Goal: Information Seeking & Learning: Learn about a topic

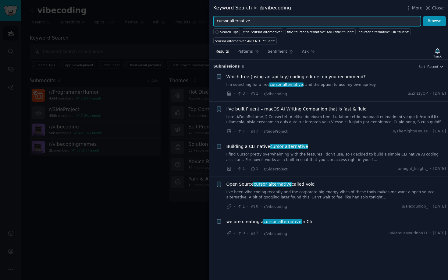
drag, startPoint x: 263, startPoint y: 23, endPoint x: 201, endPoint y: 19, distance: 61.3
click at [201, 19] on div "Keyword Search in vibecoding More Close cursor alternative Browse Search Tips t…" at bounding box center [224, 140] width 448 height 280
type input "ai"
click at [423, 16] on button "Browse" at bounding box center [434, 21] width 23 height 10
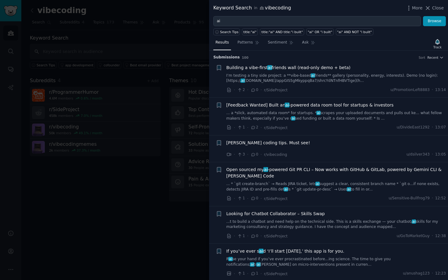
click at [437, 55] on h3 "Submission s 100 Sort Recent" at bounding box center [328, 57] width 230 height 5
click at [434, 57] on span "Recent" at bounding box center [432, 57] width 11 height 4
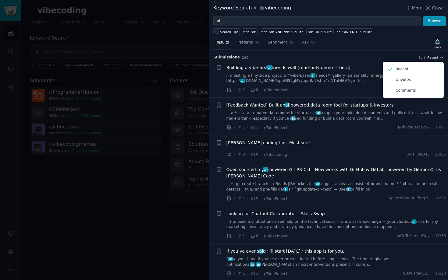
click at [434, 57] on span "Recent" at bounding box center [432, 57] width 11 height 4
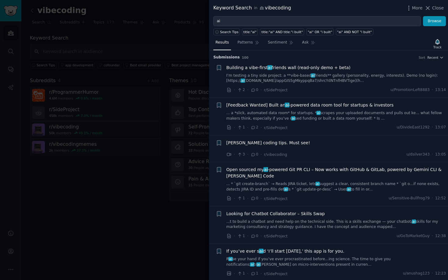
click at [384, 57] on h3 "Submission s 100 Sort Recent" at bounding box center [328, 57] width 230 height 5
click at [285, 67] on span "Building a vibe-first ai friends wall (read-only demo + beta)" at bounding box center [288, 68] width 124 height 6
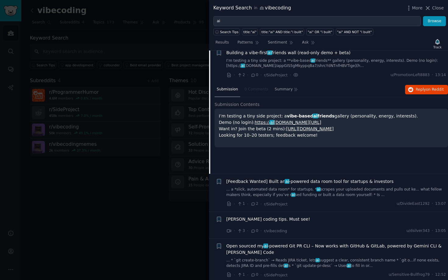
scroll to position [4, 0]
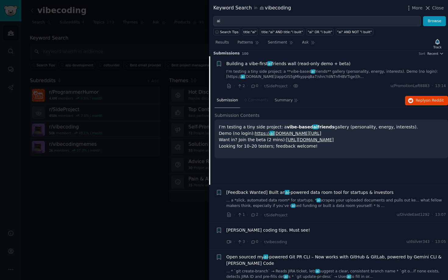
click at [250, 100] on nav "Submission 0 Comments Summary" at bounding box center [257, 100] width 86 height 15
click at [431, 55] on span "Recent" at bounding box center [432, 53] width 11 height 4
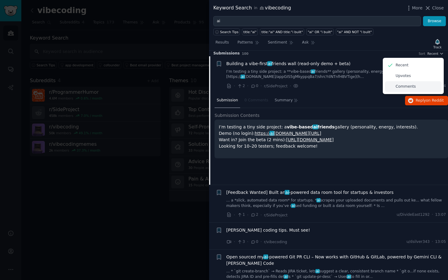
click at [402, 88] on p "Comments" at bounding box center [405, 86] width 20 height 5
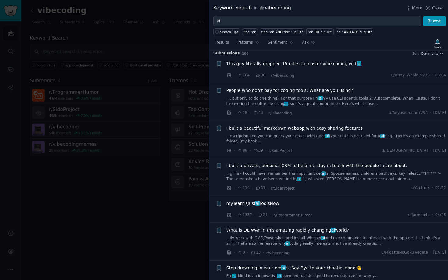
click at [272, 65] on span "This guy literally dropped 15 rules to master vibe coding with ai" at bounding box center [293, 64] width 135 height 6
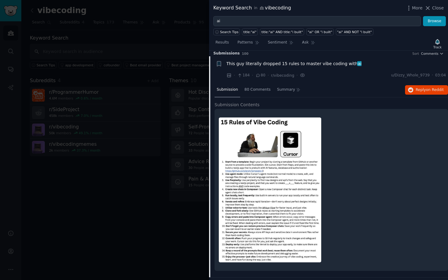
scroll to position [9, 0]
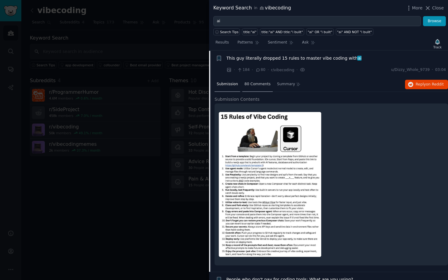
click at [259, 83] on span "80 Comments" at bounding box center [257, 84] width 26 height 5
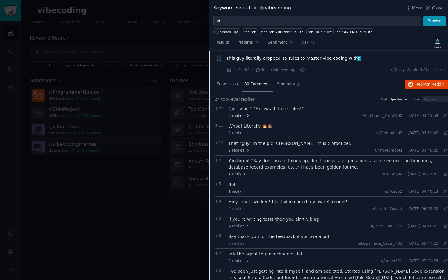
click at [245, 117] on icon at bounding box center [247, 116] width 4 height 4
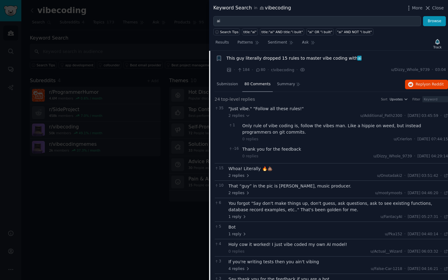
scroll to position [55, 0]
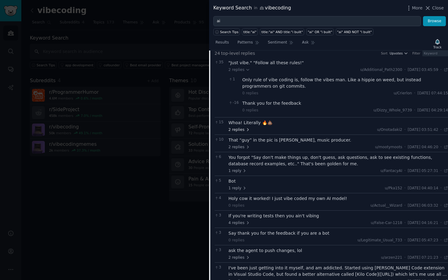
click at [247, 131] on icon at bounding box center [247, 130] width 4 height 4
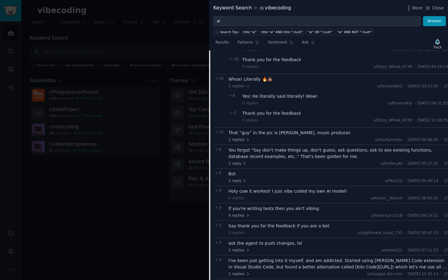
scroll to position [109, 0]
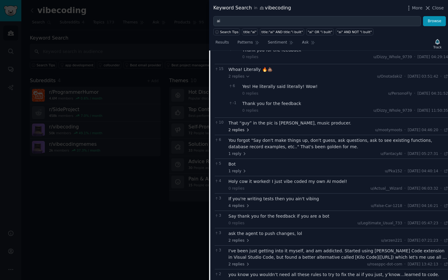
click at [247, 129] on icon at bounding box center [247, 130] width 4 height 4
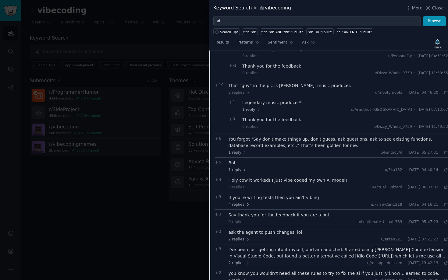
scroll to position [146, 0]
click at [242, 153] on icon at bounding box center [244, 152] width 4 height 4
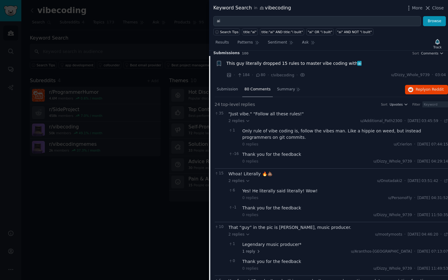
scroll to position [0, 0]
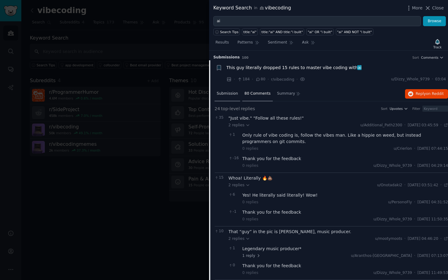
click at [224, 93] on span "Submission" at bounding box center [227, 93] width 21 height 5
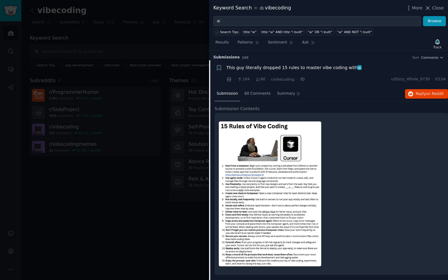
click at [272, 67] on span "This guy literally dropped 15 rules to master vibe coding with ai" at bounding box center [293, 68] width 135 height 6
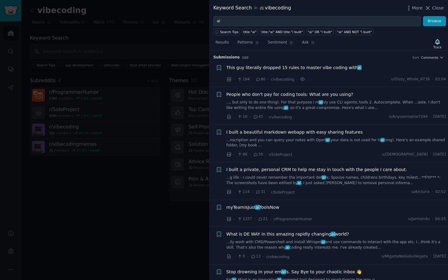
scroll to position [9, 0]
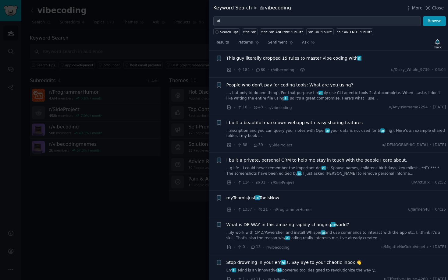
click at [276, 60] on span "This guy literally dropped 15 rules to master vibe coding with ai" at bounding box center [293, 58] width 135 height 6
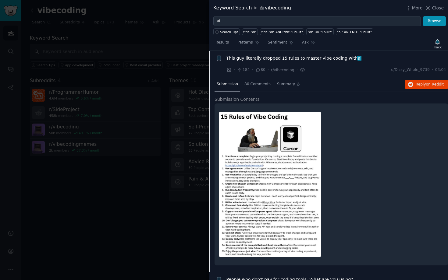
click at [276, 60] on span "This guy literally dropped 15 rules to master vibe coding with ai" at bounding box center [293, 58] width 135 height 6
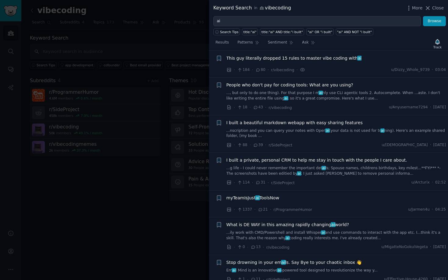
click at [276, 60] on span "This guy literally dropped 15 rules to master vibe coding with ai" at bounding box center [293, 58] width 135 height 6
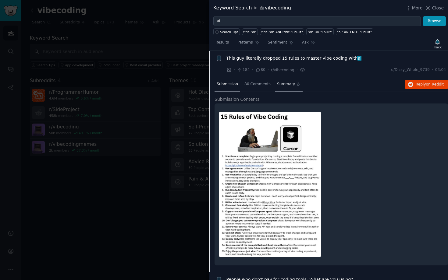
click at [280, 85] on span "Summary" at bounding box center [286, 84] width 18 height 5
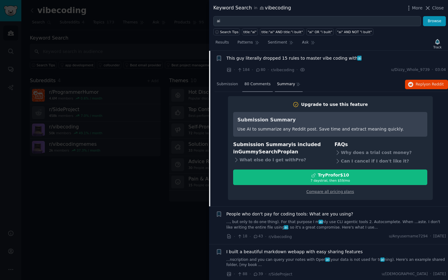
click at [254, 82] on span "80 Comments" at bounding box center [257, 84] width 26 height 5
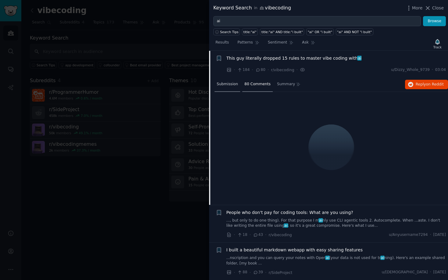
click at [227, 83] on span "Submission" at bounding box center [227, 84] width 21 height 5
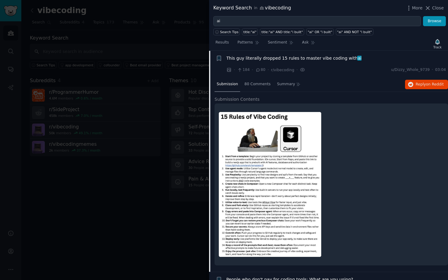
click at [260, 57] on span "This guy literally dropped 15 rules to master vibe coding with ai" at bounding box center [293, 58] width 135 height 6
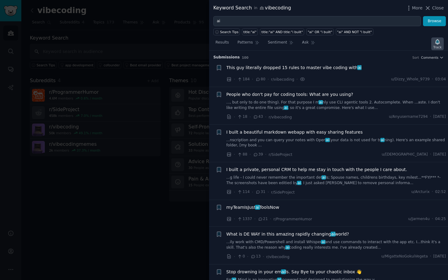
click at [437, 43] on icon "button" at bounding box center [437, 41] width 4 height 5
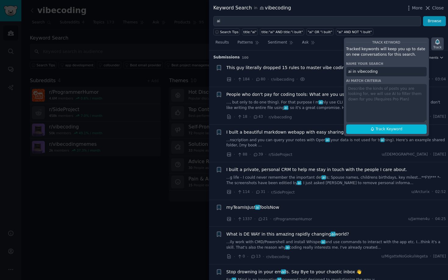
click at [437, 43] on icon "button" at bounding box center [437, 41] width 4 height 5
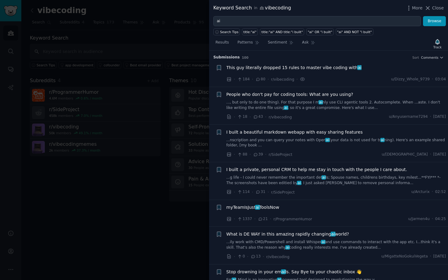
click at [420, 35] on div "Search Tips title:"ai" title:"ai" AND title:"i built" "ai" OR "i built" "ai" AN…" at bounding box center [328, 30] width 239 height 9
click at [431, 21] on button "Browse" at bounding box center [434, 21] width 23 height 10
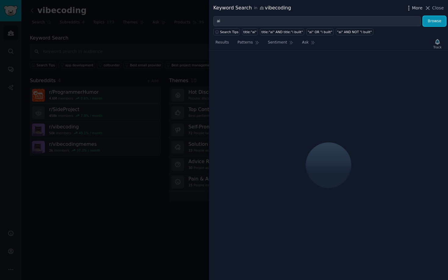
click at [409, 6] on icon "button" at bounding box center [408, 8] width 1 height 4
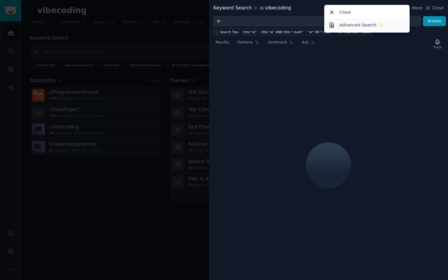
click at [358, 25] on p "Advanced Search" at bounding box center [357, 25] width 37 height 6
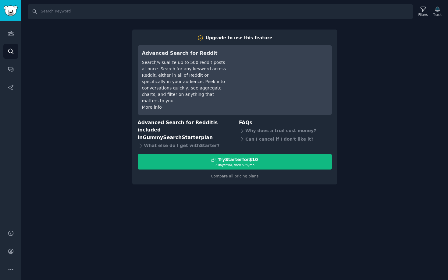
click at [231, 166] on div "Upgrade to use this feature Advanced Search for Reddit Search/visualize up to 5…" at bounding box center [234, 107] width 205 height 155
click at [233, 174] on link "Compare all pricing plans" at bounding box center [235, 176] width 48 height 4
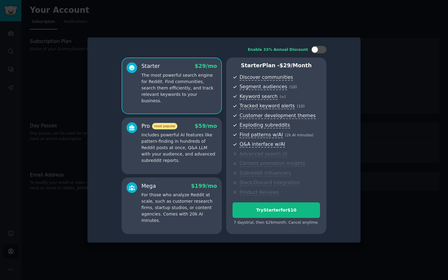
click at [187, 147] on p "Includes powerful AI features like pattern-finding in hundreds of Reddit posts …" at bounding box center [179, 148] width 76 height 32
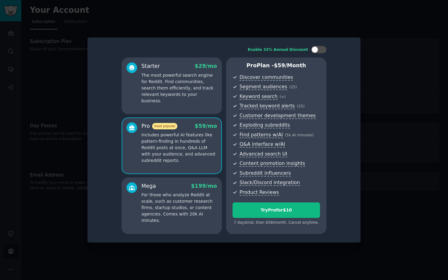
click at [191, 96] on p "The most powerful search engine for Reddit. Find communities, search them effic…" at bounding box center [179, 88] width 76 height 32
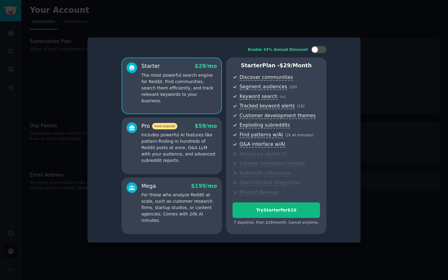
click at [185, 140] on p "Includes powerful AI features like pattern-finding in hundreds of Reddit posts …" at bounding box center [179, 148] width 76 height 32
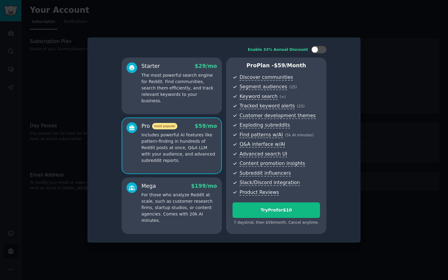
click at [171, 194] on p "For those who analyze Reddit at scale, such as customer research firms, startup…" at bounding box center [179, 208] width 76 height 32
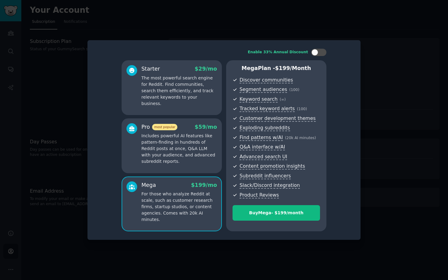
click at [180, 155] on p "Includes powerful AI features like pattern-finding in hundreds of Reddit posts …" at bounding box center [179, 149] width 76 height 32
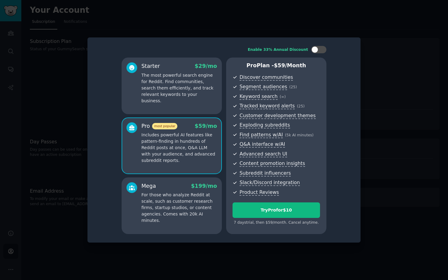
click at [176, 79] on p "The most powerful search engine for Reddit. Find communities, search them effic…" at bounding box center [179, 88] width 76 height 32
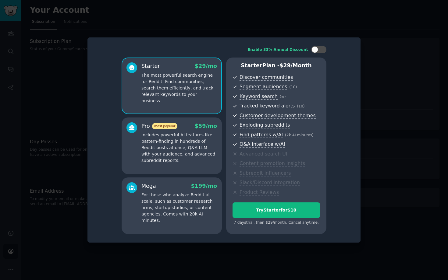
click at [180, 132] on p "Includes powerful AI features like pattern-finding in hundreds of Reddit posts …" at bounding box center [179, 148] width 76 height 32
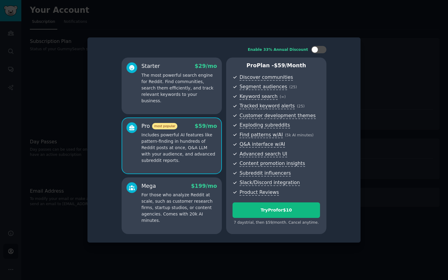
click at [184, 182] on div "Mega $ 199 /mo" at bounding box center [179, 186] width 76 height 8
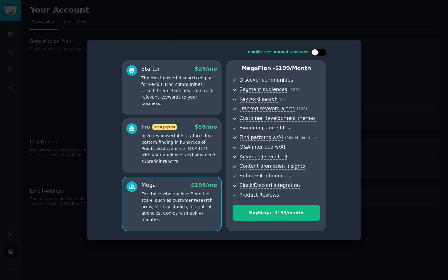
click at [313, 54] on div at bounding box center [314, 52] width 7 height 7
click at [319, 52] on div at bounding box center [318, 52] width 15 height 7
checkbox input "false"
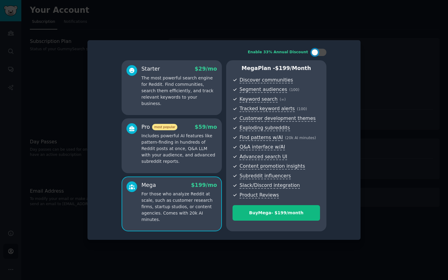
click at [189, 88] on p "The most powerful search engine for Reddit. Find communities, search them effic…" at bounding box center [179, 91] width 76 height 32
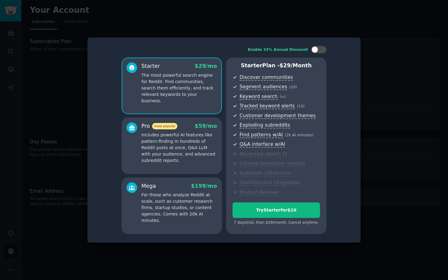
click at [181, 123] on div "Pro most popular $ 59 /mo" at bounding box center [179, 126] width 76 height 8
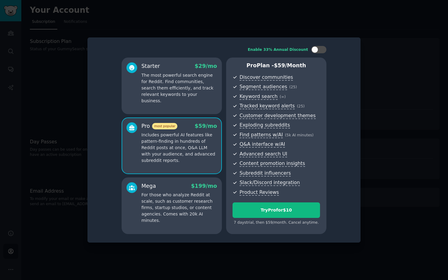
click at [333, 25] on div at bounding box center [224, 140] width 448 height 280
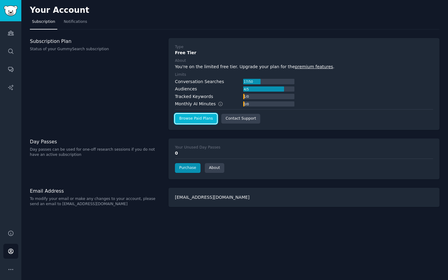
click at [194, 121] on link "Browse Paid Plans" at bounding box center [196, 119] width 42 height 10
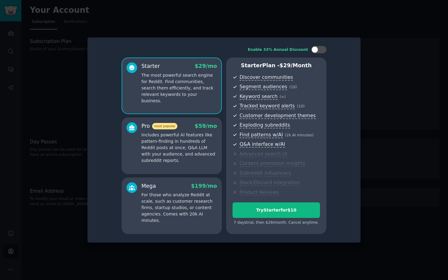
click at [185, 146] on p "Includes powerful AI features like pattern-finding in hundreds of Reddit posts …" at bounding box center [179, 148] width 76 height 32
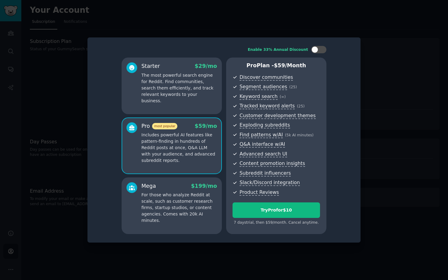
click at [183, 198] on p "For those who analyze Reddit at scale, such as customer research firms, startup…" at bounding box center [179, 208] width 76 height 32
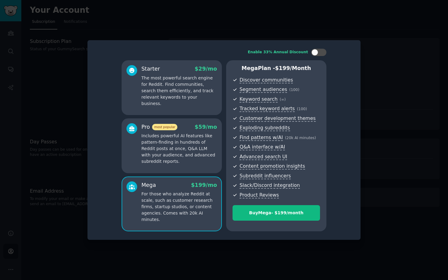
click at [371, 44] on div at bounding box center [224, 140] width 448 height 280
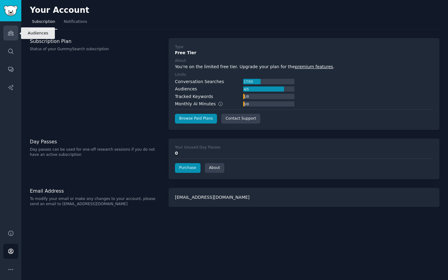
click at [13, 33] on icon "Sidebar" at bounding box center [11, 33] width 6 height 6
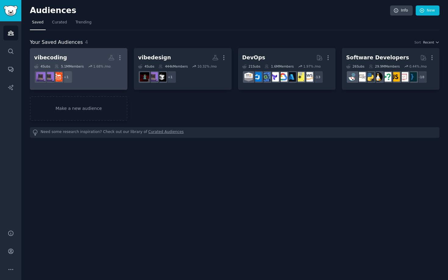
click at [83, 54] on h2 "vibecoding More" at bounding box center [78, 57] width 89 height 11
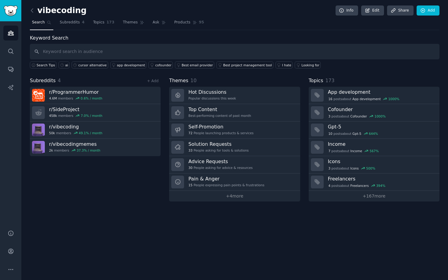
click at [268, 45] on input "text" at bounding box center [234, 52] width 409 height 16
type input "cursor problem"
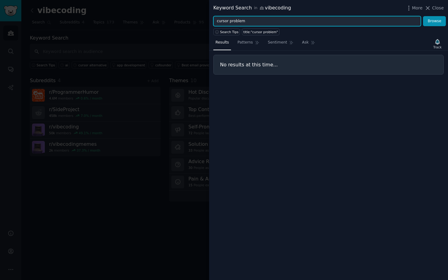
drag, startPoint x: 229, startPoint y: 21, endPoint x: 202, endPoint y: 21, distance: 27.1
click at [202, 21] on div "Keyword Search in vibecoding More Close cursor problem Browse Search Tips title…" at bounding box center [224, 140] width 448 height 280
type input "problem"
click at [423, 16] on button "Browse" at bounding box center [434, 21] width 23 height 10
